Goal: Navigation & Orientation: Find specific page/section

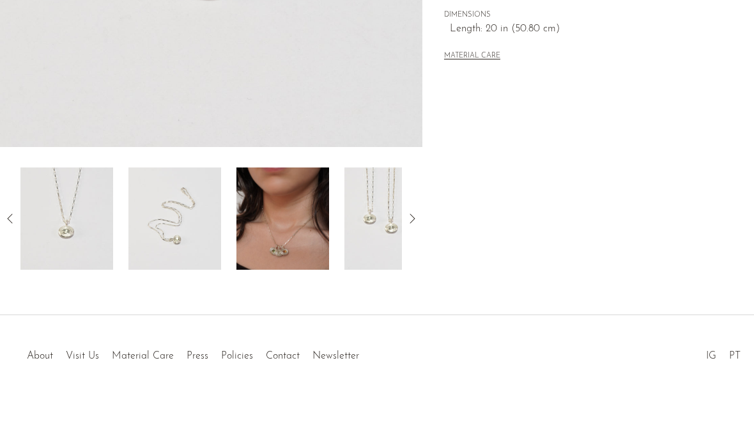
scroll to position [405, 0]
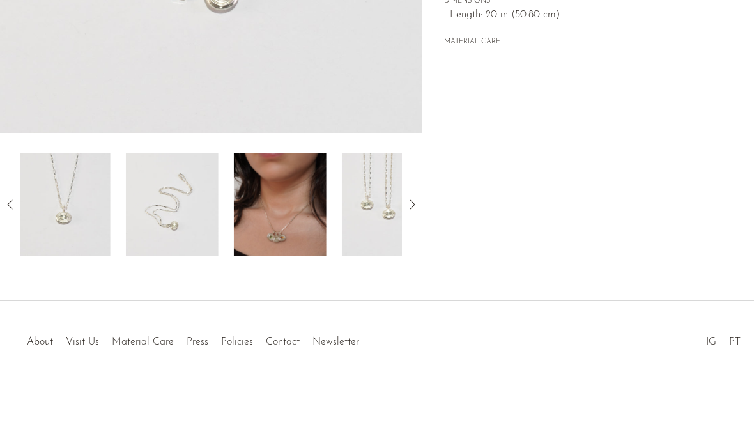
click at [234, 207] on img at bounding box center [280, 204] width 93 height 102
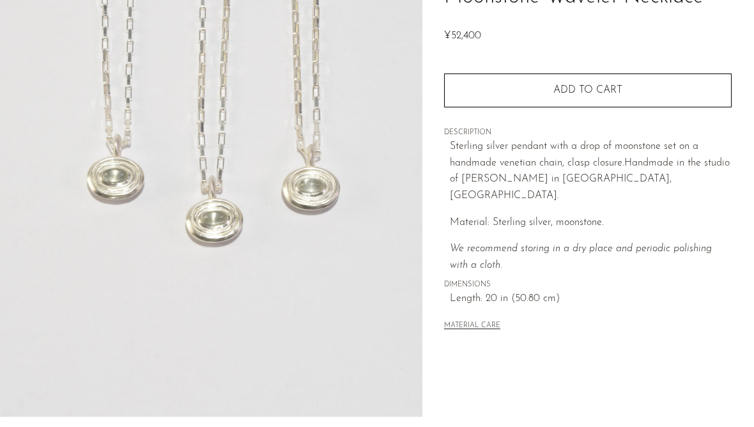
scroll to position [0, 0]
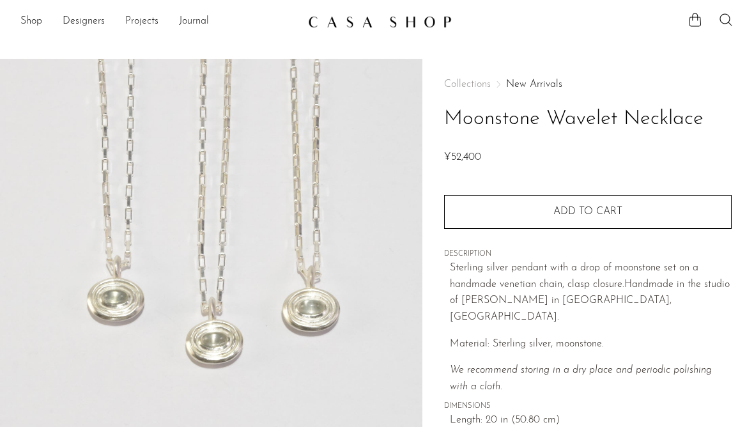
click at [22, 25] on link "Shop" at bounding box center [31, 21] width 22 height 17
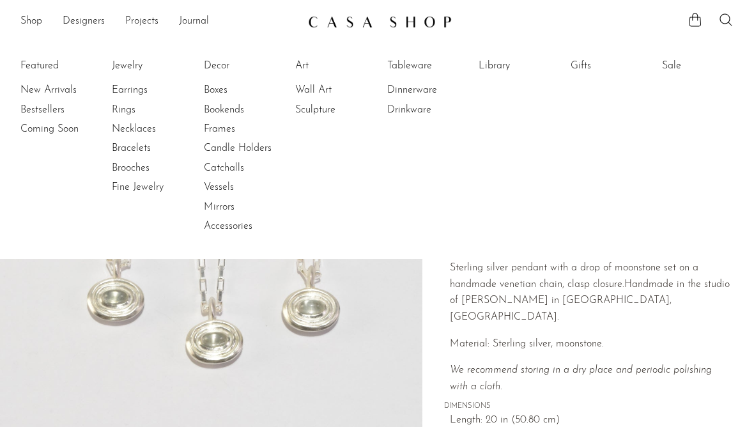
click at [132, 72] on link "Jewelry" at bounding box center [160, 66] width 96 height 14
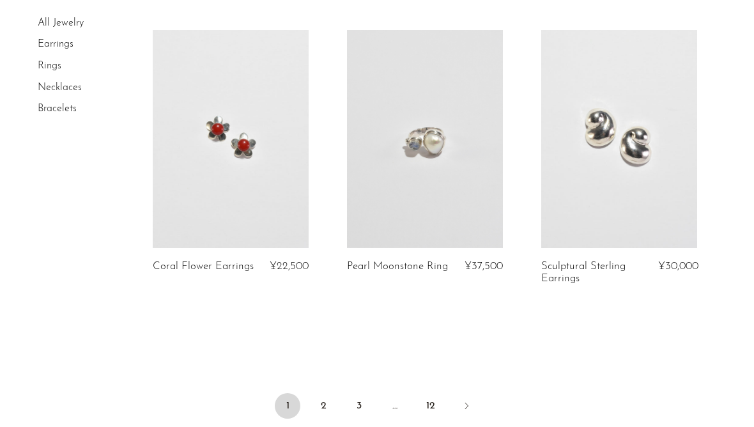
scroll to position [3275, 0]
click at [319, 404] on link "2" at bounding box center [324, 406] width 26 height 26
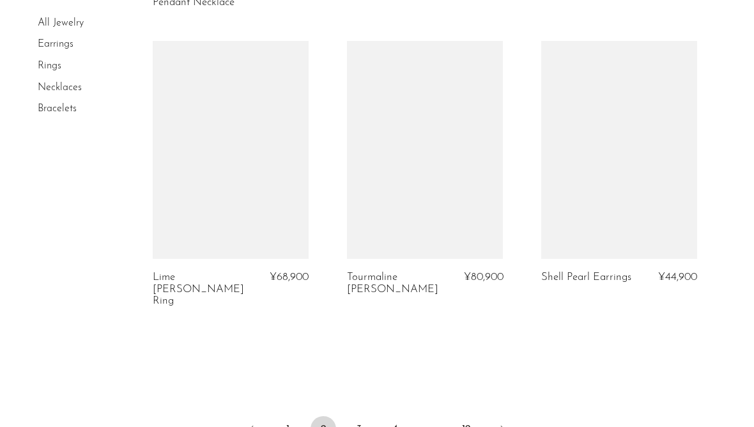
scroll to position [3407, 0]
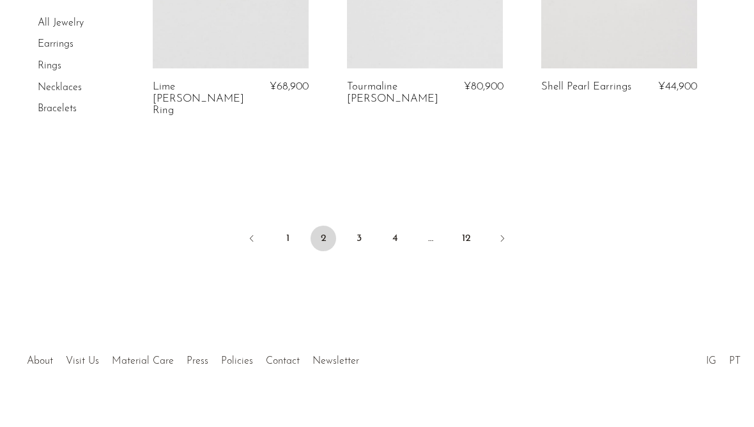
click at [351, 226] on link "3" at bounding box center [359, 239] width 26 height 26
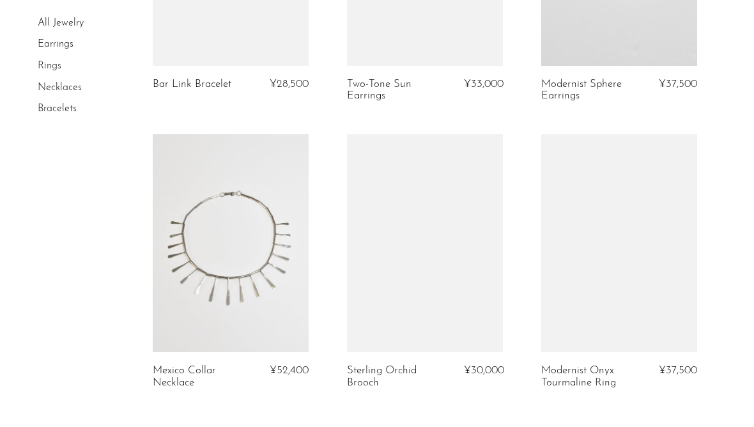
scroll to position [3449, 0]
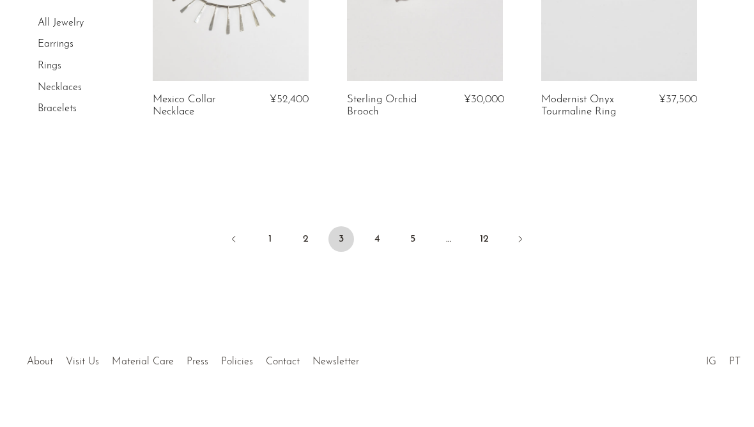
click at [364, 226] on link "4" at bounding box center [377, 239] width 26 height 26
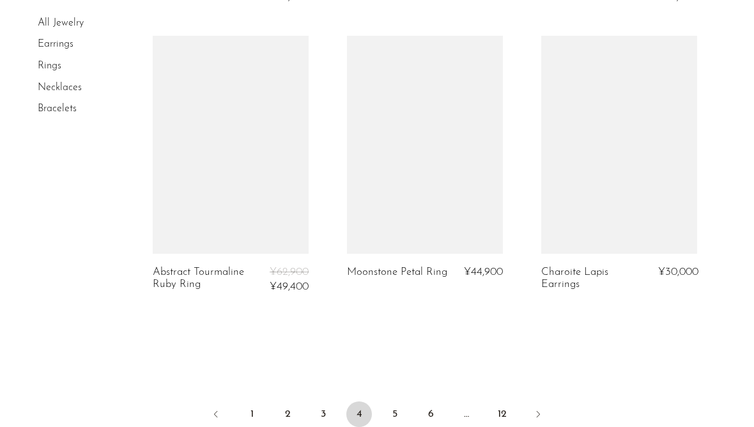
scroll to position [3412, 0]
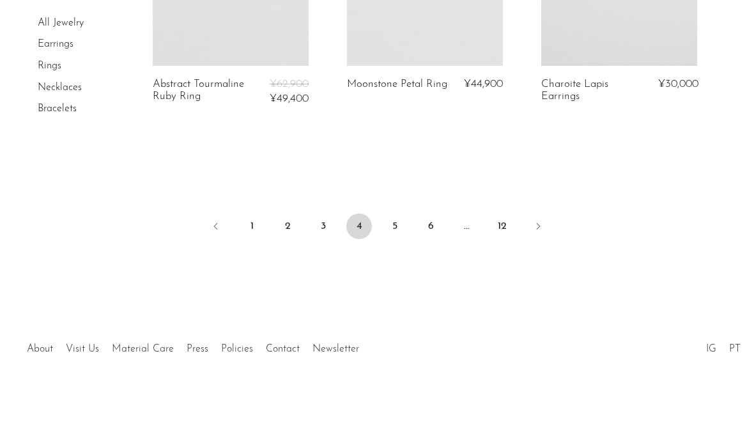
click at [428, 222] on link "6" at bounding box center [431, 226] width 26 height 26
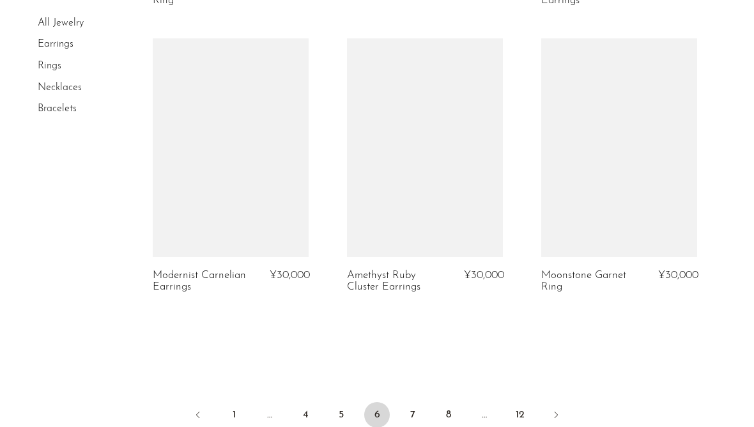
scroll to position [3419, 0]
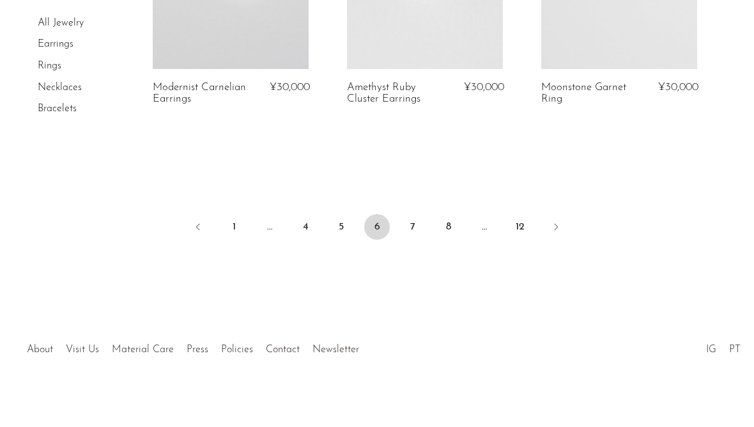
click at [445, 214] on link "8" at bounding box center [449, 227] width 26 height 26
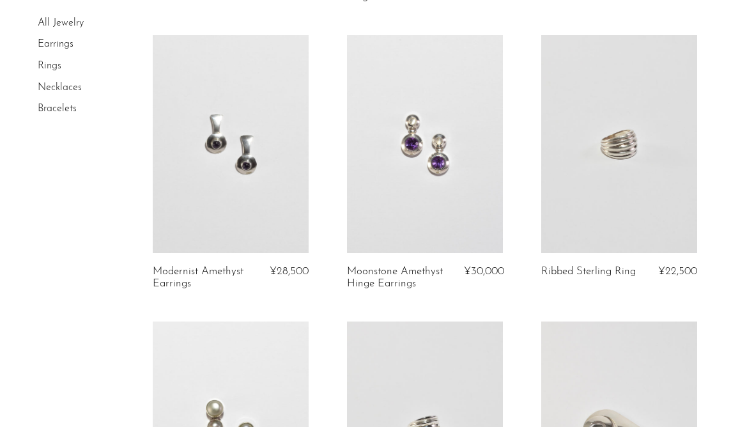
scroll to position [1225, 0]
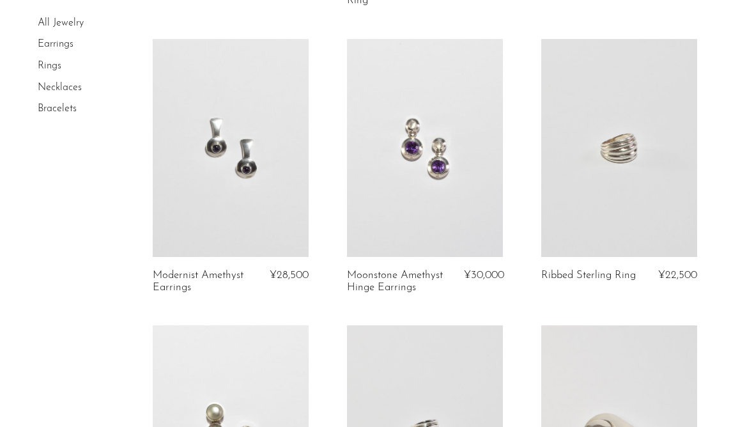
click at [68, 43] on link "Earrings" at bounding box center [56, 45] width 36 height 10
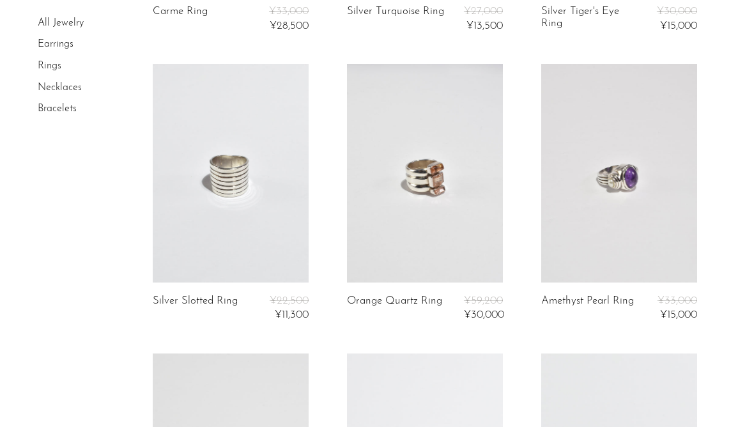
scroll to position [342, 0]
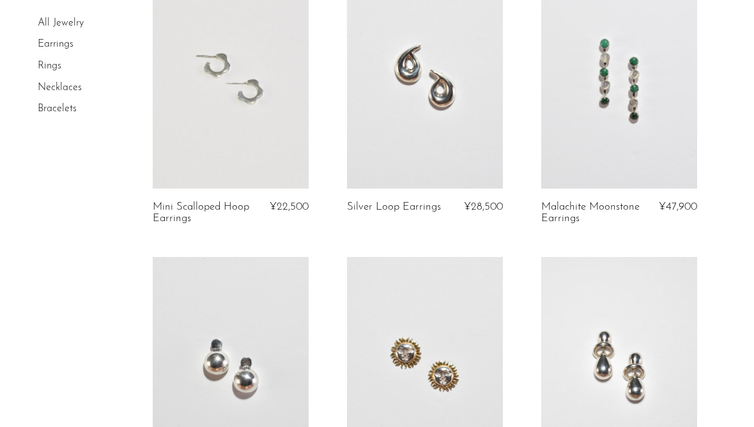
scroll to position [2663, 0]
